Goal: Check status

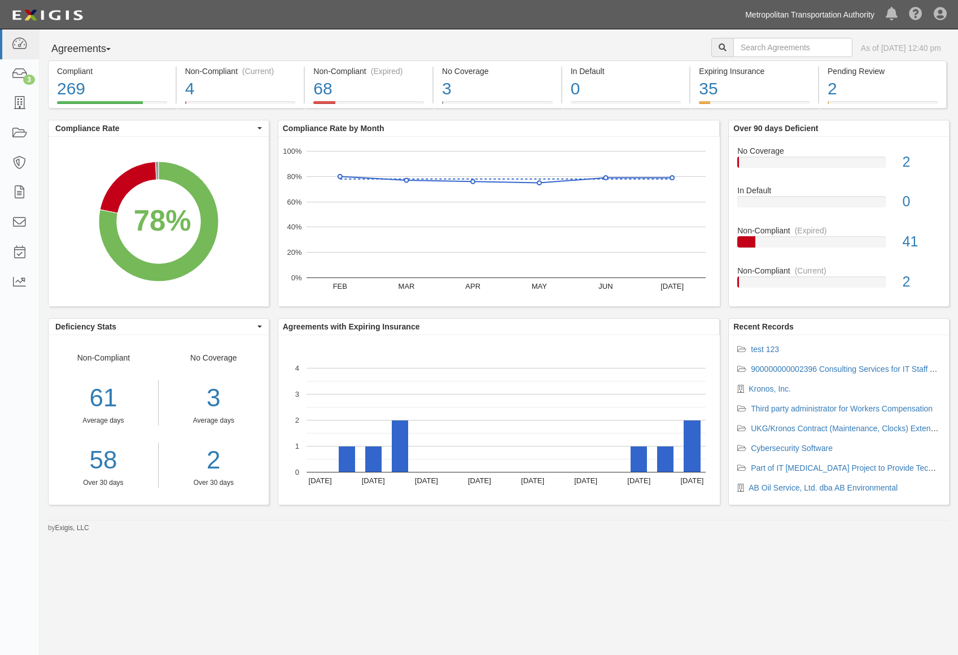
click at [852, 18] on link "Metropolitan Transportation Authority" at bounding box center [810, 14] width 141 height 23
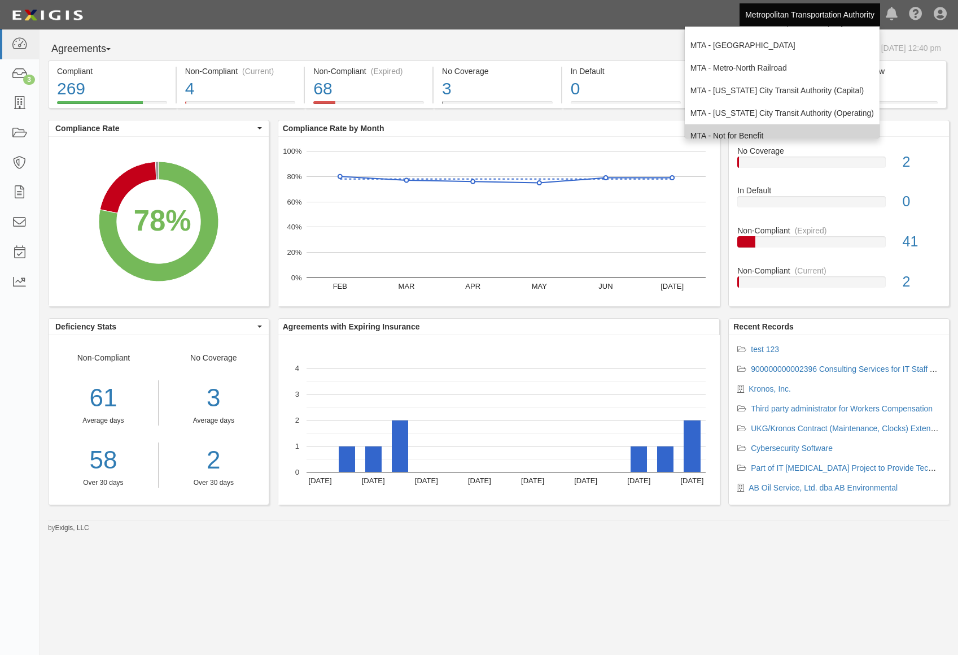
scroll to position [75, 0]
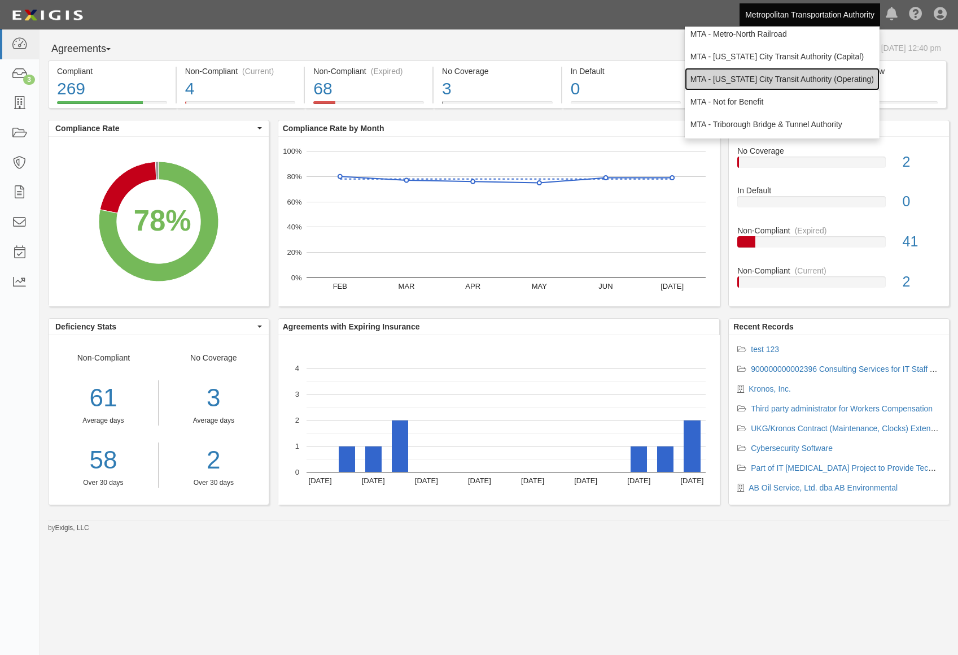
click at [798, 76] on link "MTA - [US_STATE] City Transit Authority (Operating)" at bounding box center [782, 79] width 195 height 23
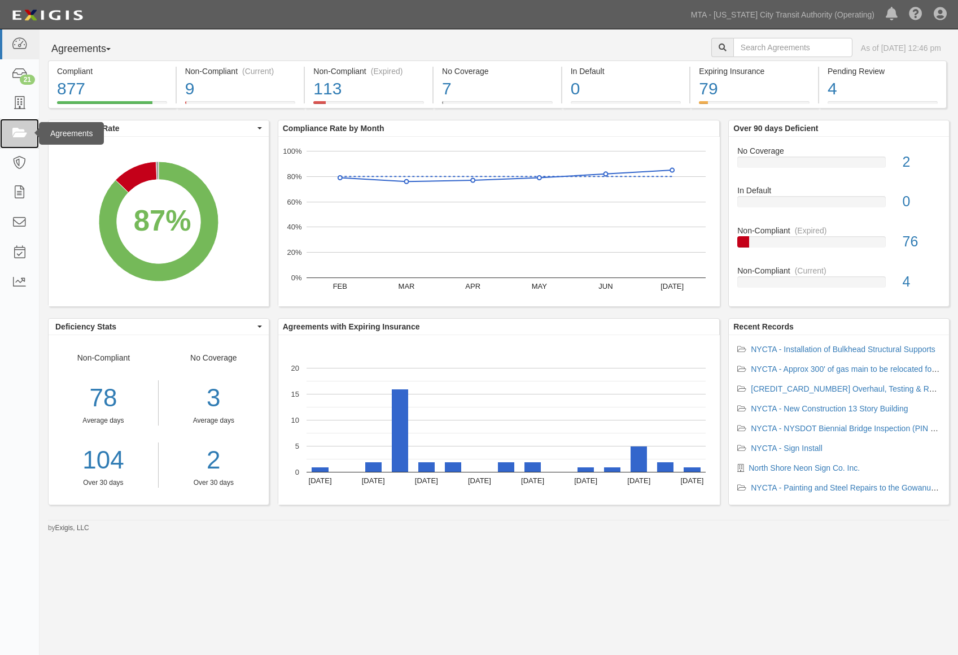
click at [15, 133] on icon at bounding box center [19, 133] width 16 height 13
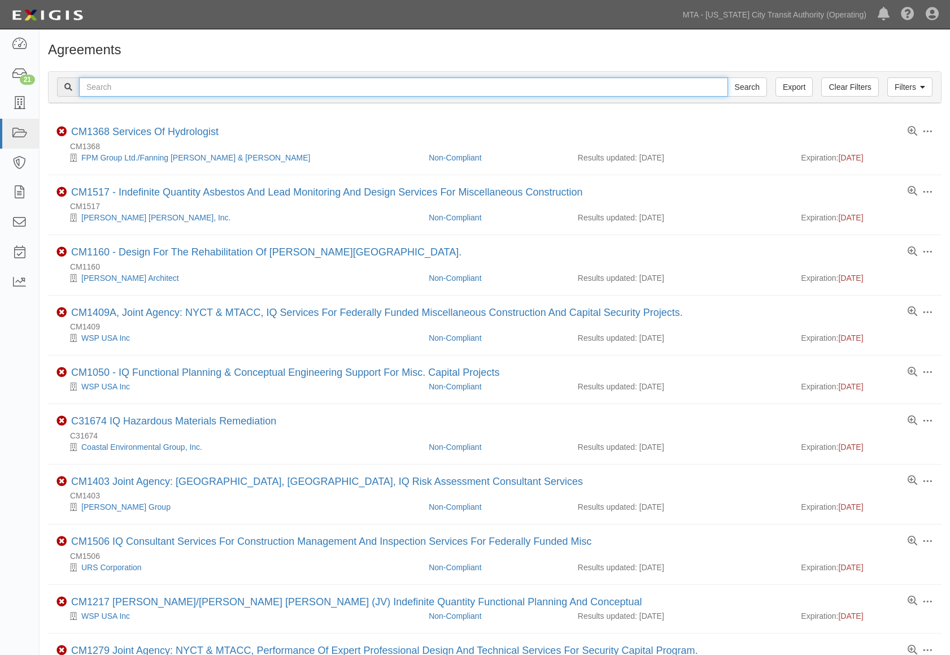
click at [130, 89] on input "text" at bounding box center [403, 86] width 649 height 19
paste input "71895-INS1572"
type input "71895-INS1572"
click at [727, 77] on input "Search" at bounding box center [747, 86] width 40 height 19
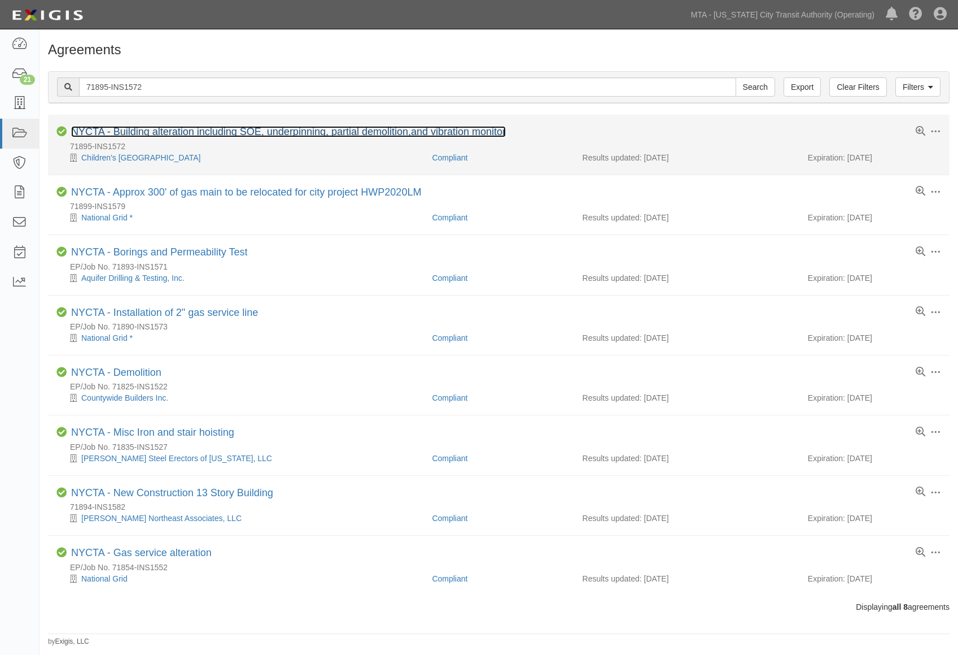
click at [249, 135] on link "NYCTA - Building alteration including SOE, underpinning, partial demolition,and…" at bounding box center [288, 131] width 435 height 11
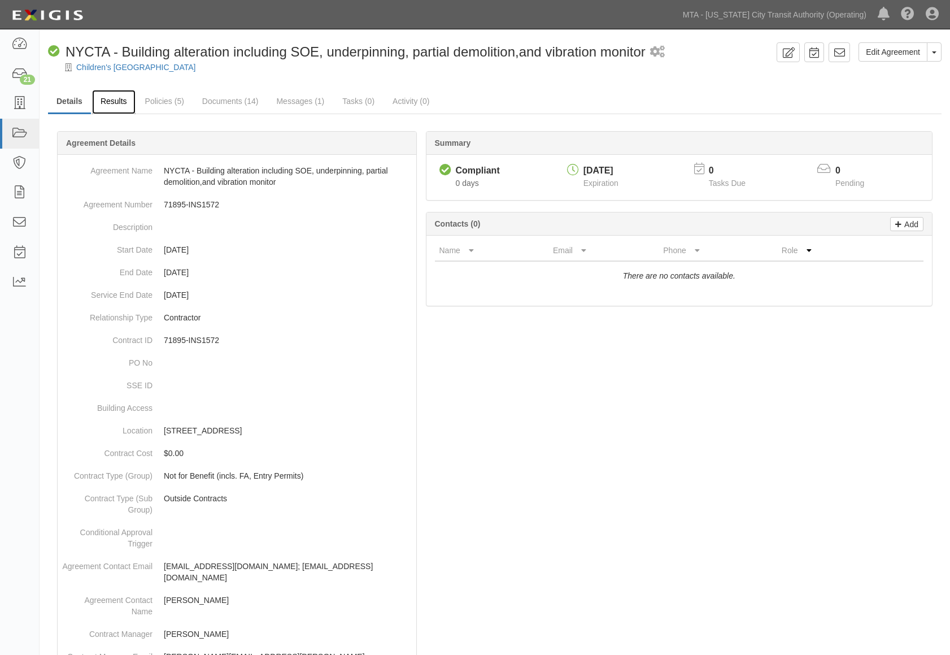
click at [114, 99] on link "Results" at bounding box center [113, 102] width 43 height 24
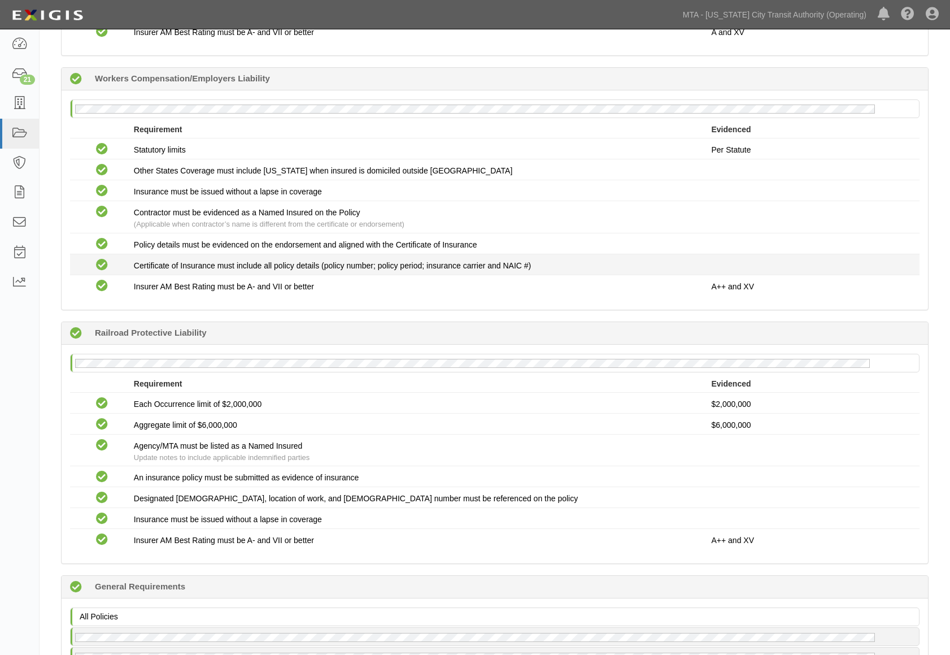
scroll to position [1427, 0]
